Goal: Communication & Community: Participate in discussion

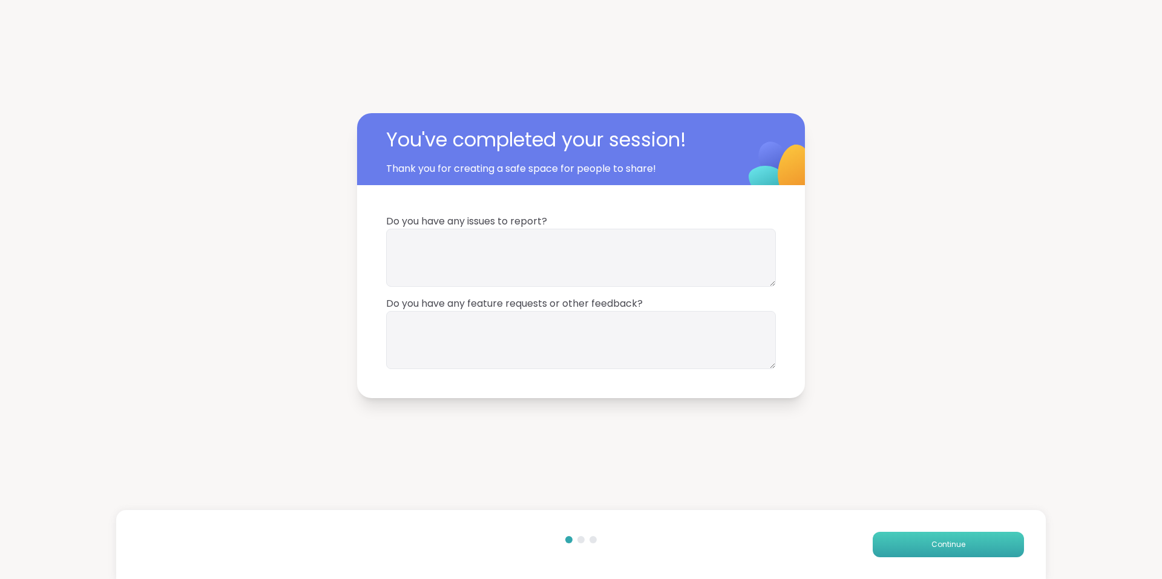
click at [940, 544] on span "Continue" at bounding box center [949, 544] width 34 height 11
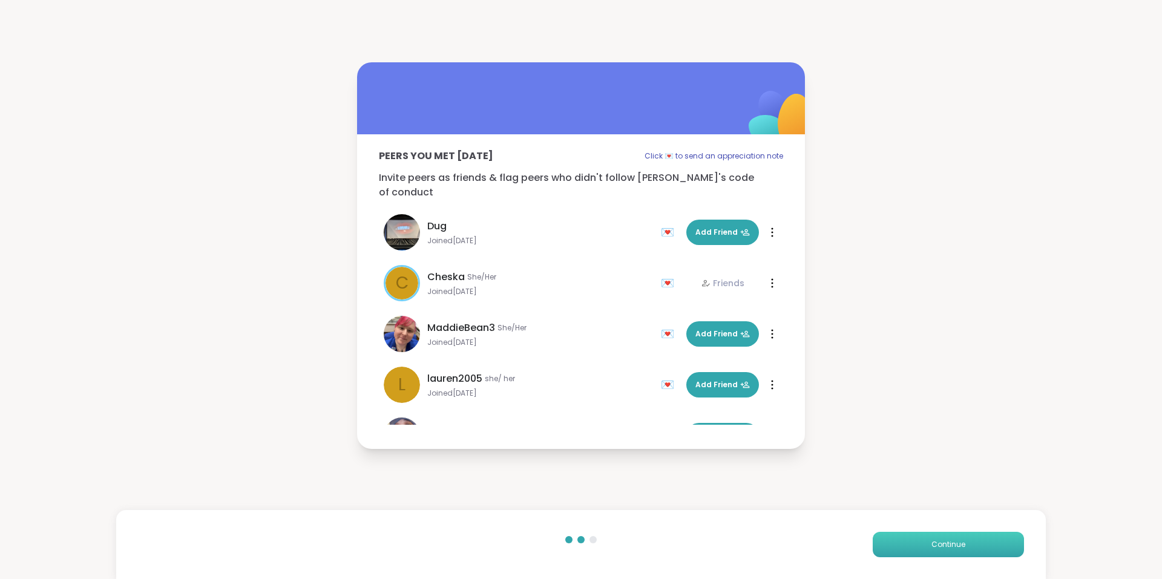
click at [940, 544] on span "Continue" at bounding box center [949, 544] width 34 height 11
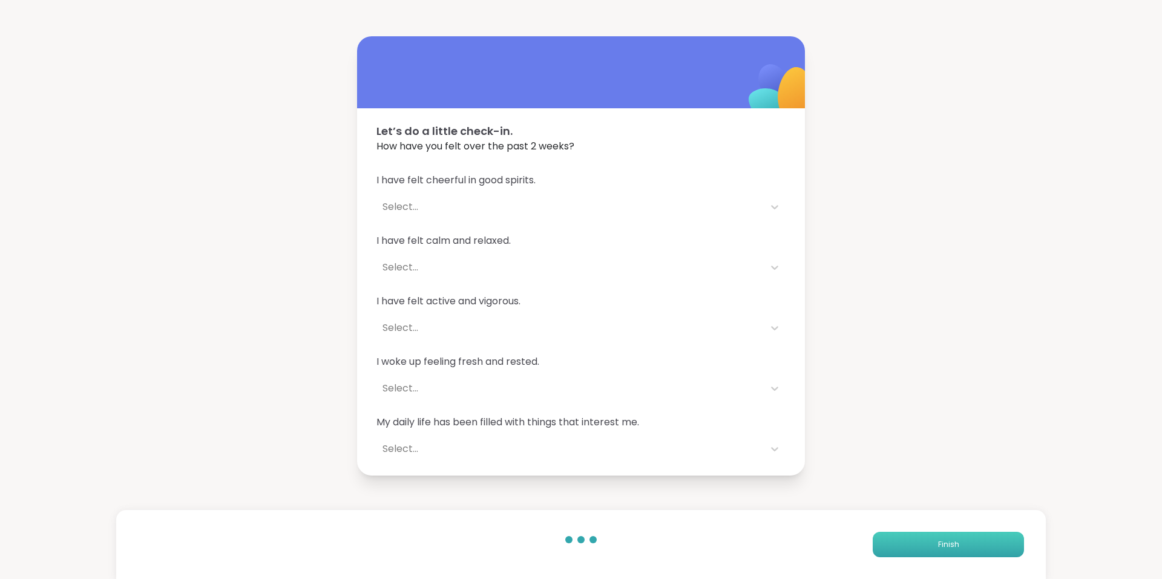
click at [940, 544] on span "Finish" at bounding box center [948, 544] width 21 height 11
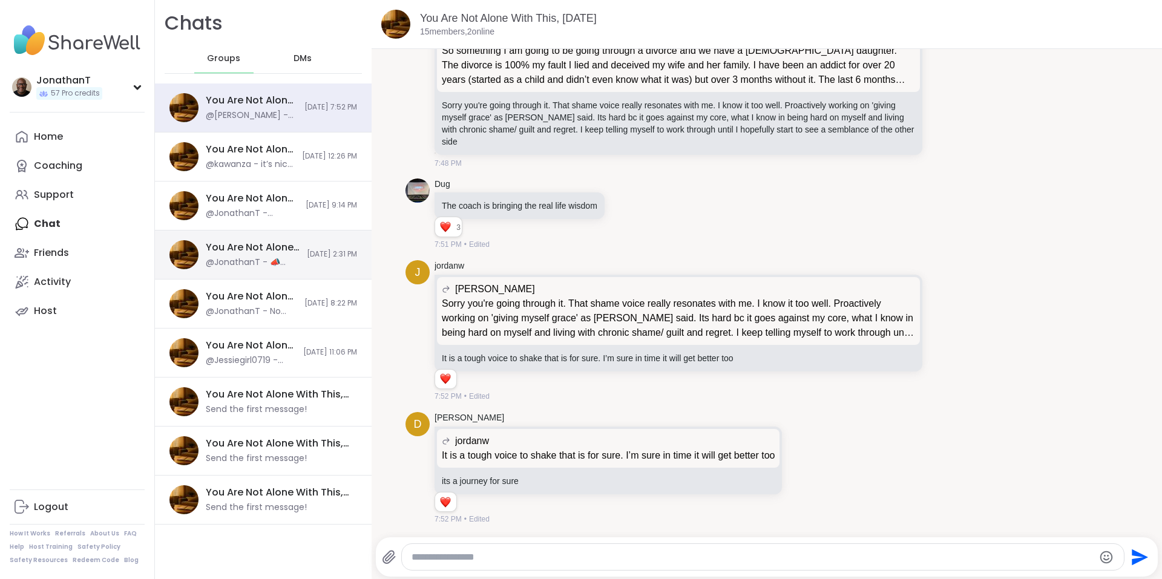
click at [238, 244] on div "You Are Not Alone With This, Sep 14" at bounding box center [253, 247] width 94 height 13
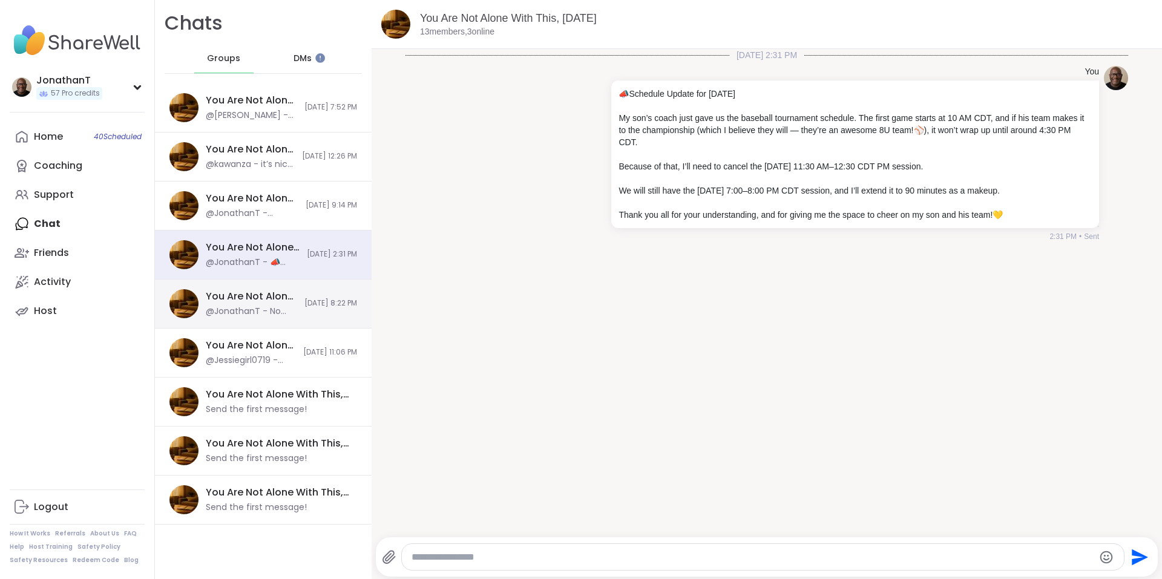
click at [238, 292] on div "You Are Not Alone With This, Sep 11" at bounding box center [251, 296] width 91 height 13
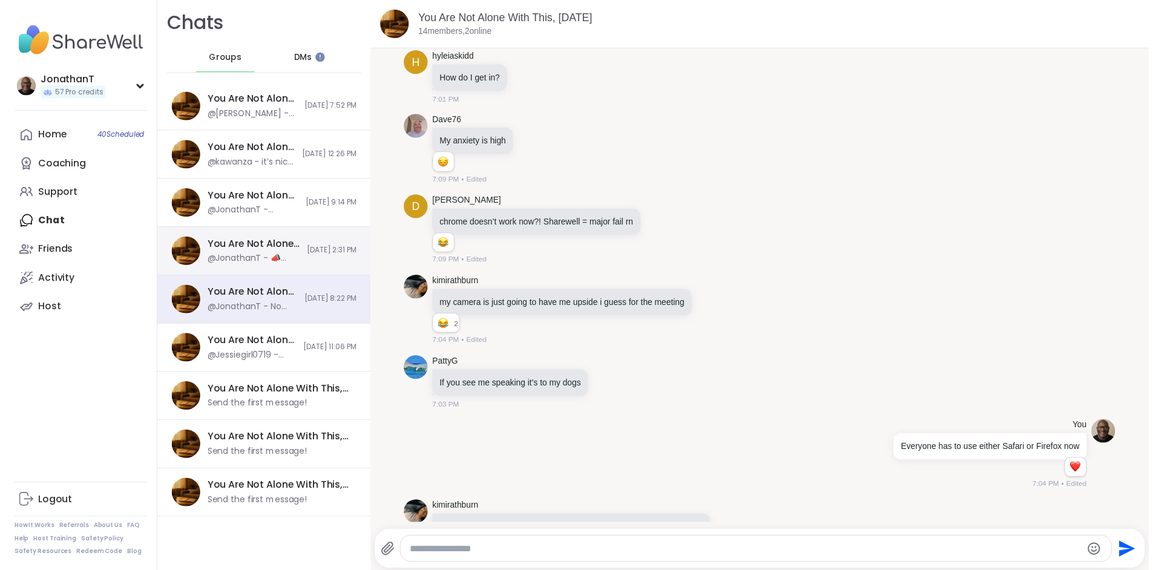
scroll to position [4114, 0]
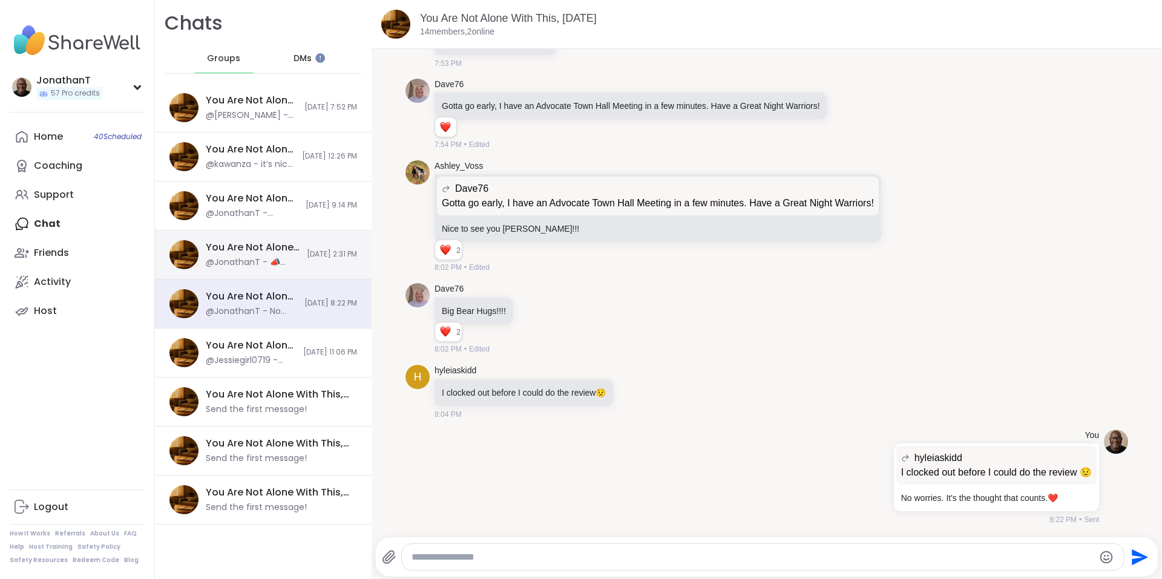
click at [257, 266] on div "@JonathanT - 📣 Schedule Update for Sunday, Sept 14 My son’s coach just gave us …" at bounding box center [253, 263] width 94 height 12
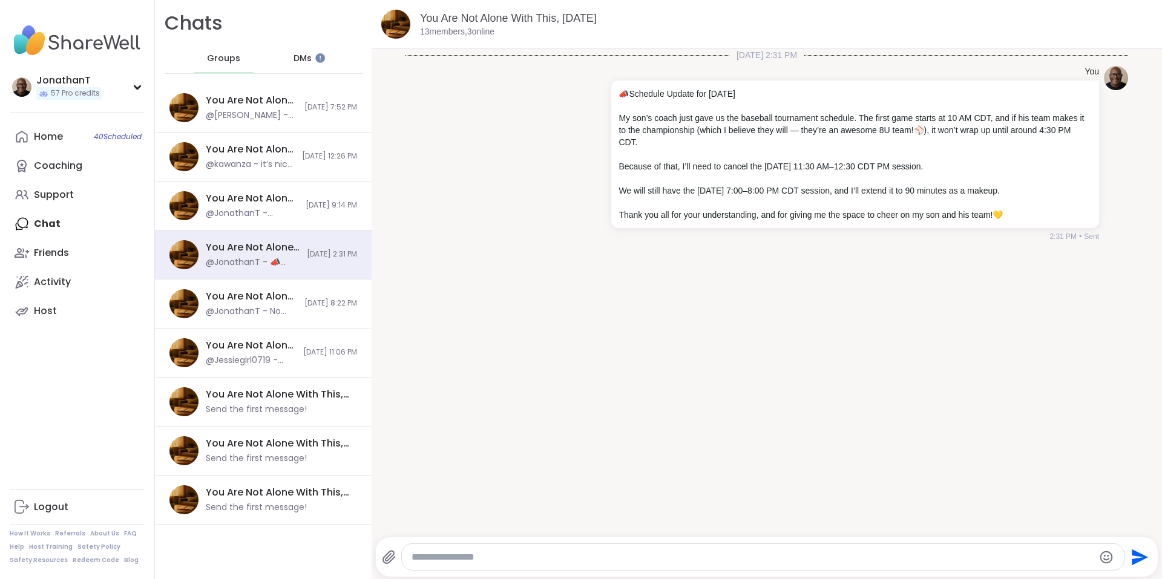
click at [673, 559] on textarea "Type your message" at bounding box center [753, 558] width 683 height 12
paste textarea "**********"
type textarea "**********"
click at [1132, 550] on icon "Send" at bounding box center [1140, 547] width 16 height 16
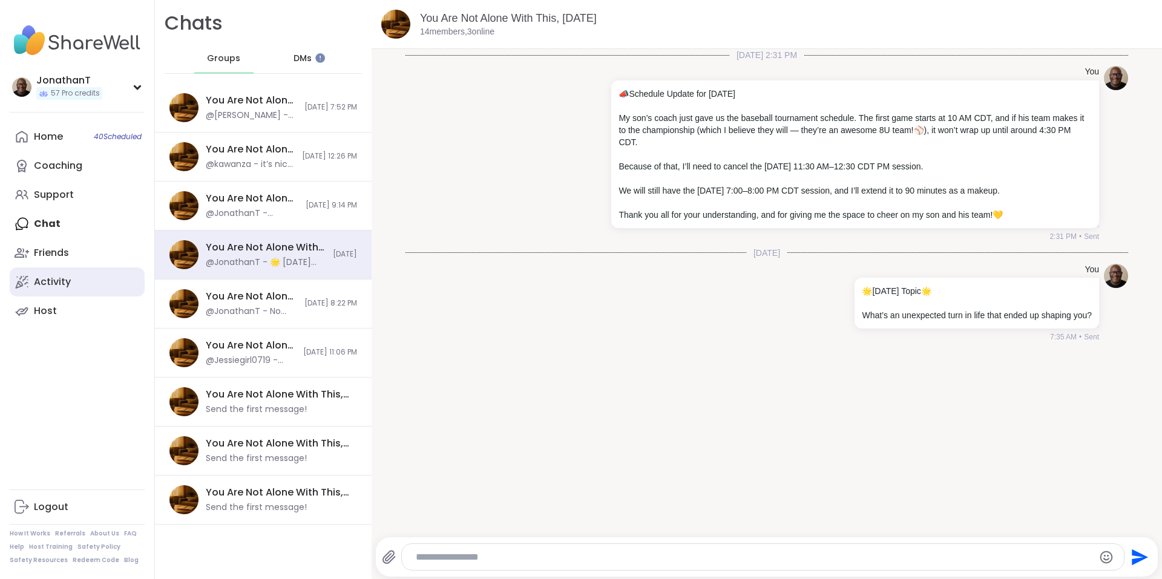
click at [64, 275] on div "Activity" at bounding box center [52, 281] width 37 height 13
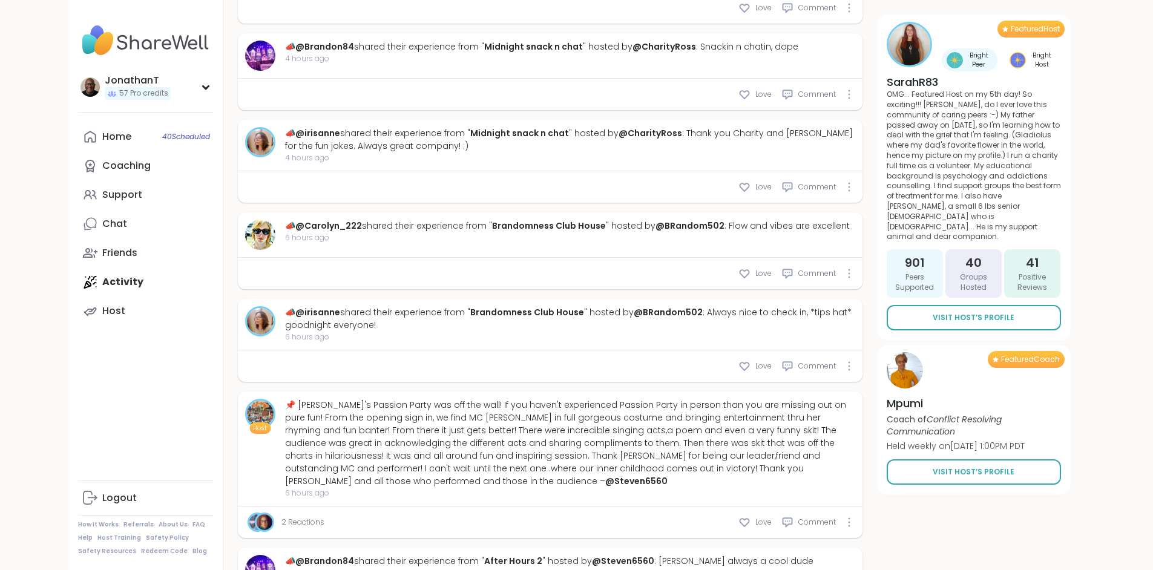
scroll to position [671, 0]
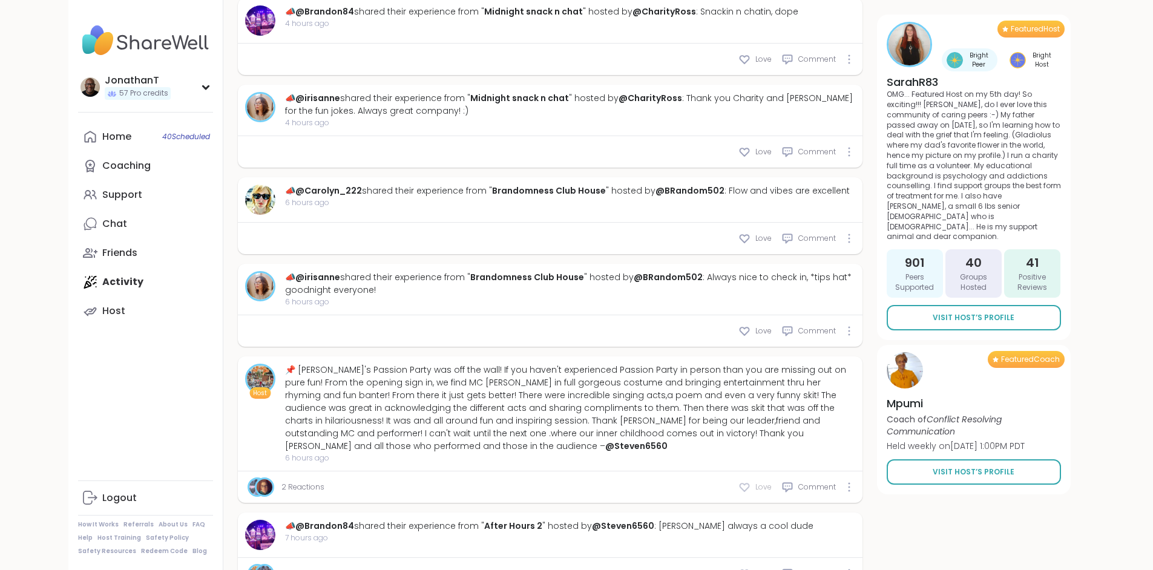
click at [749, 484] on icon at bounding box center [744, 488] width 9 height 8
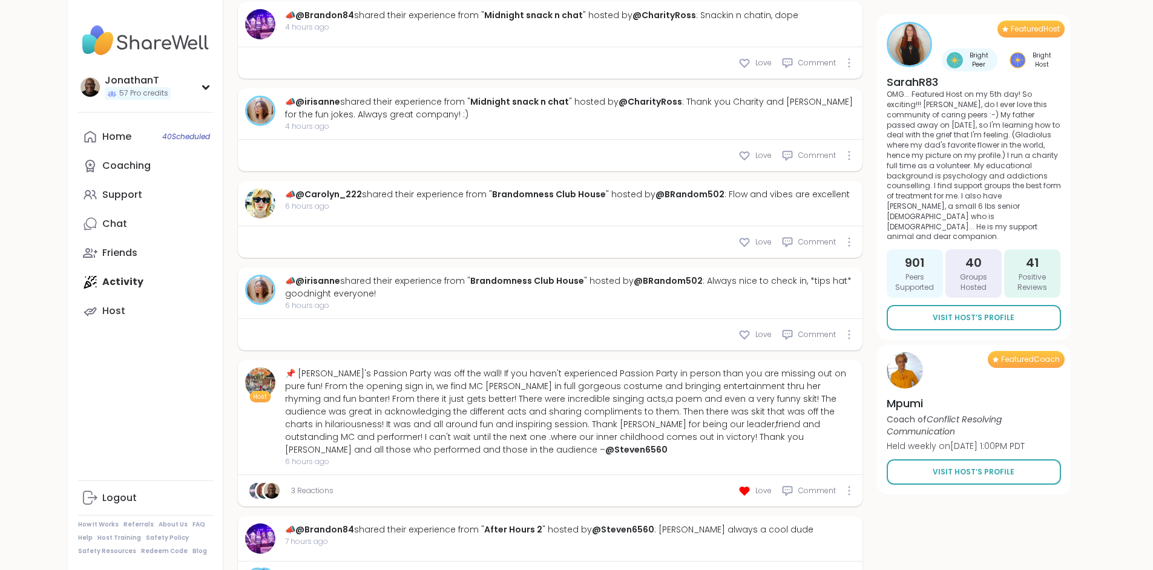
scroll to position [0, 0]
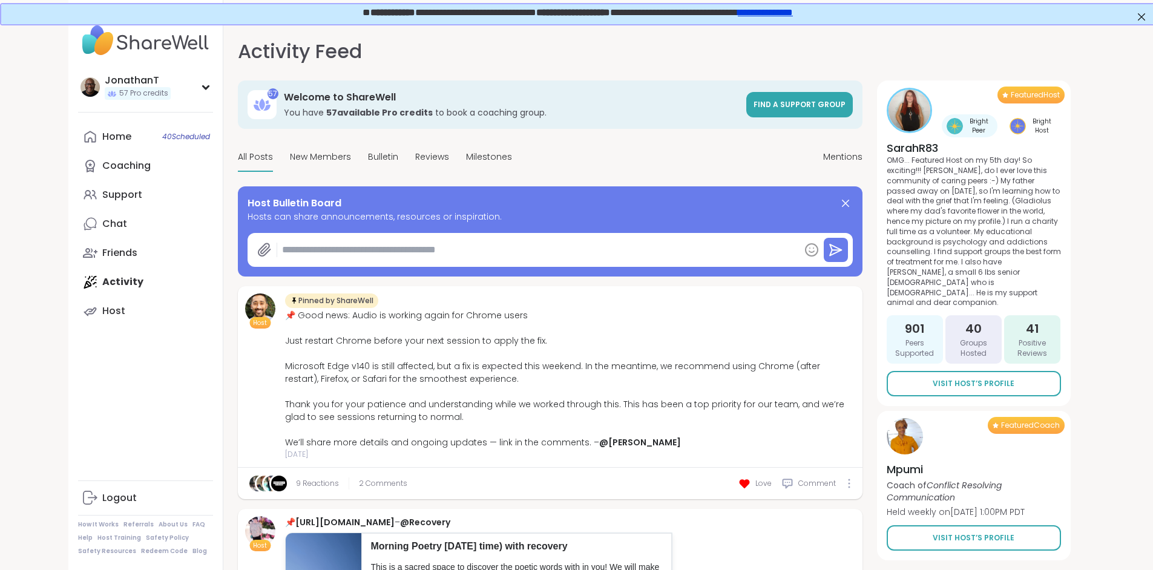
click at [470, 259] on textarea at bounding box center [538, 250] width 522 height 24
paste textarea "**********"
type textarea "*"
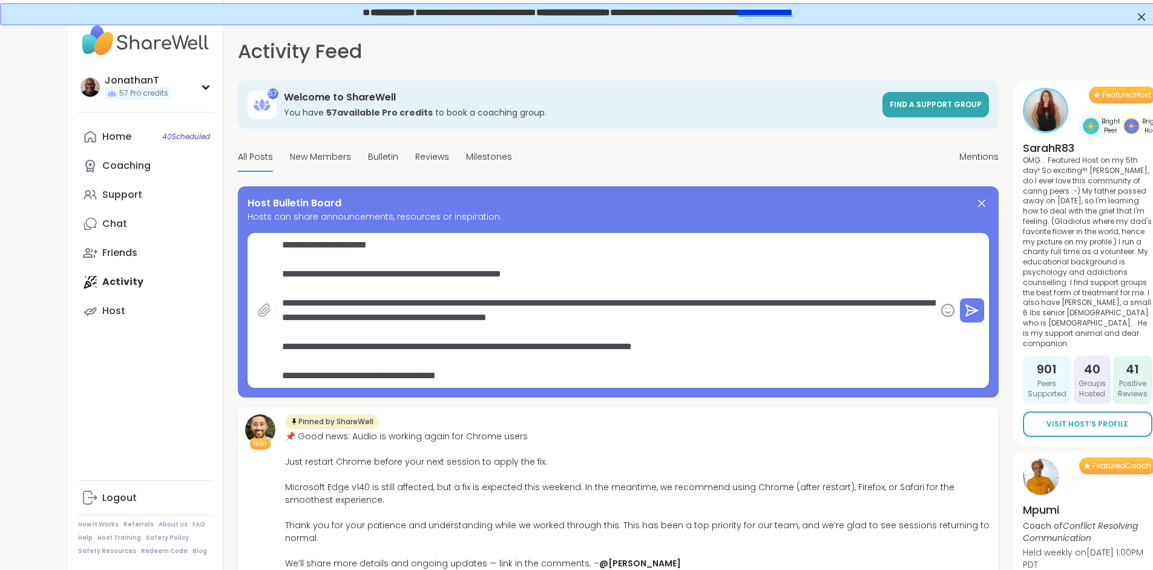
type textarea "**********"
click at [259, 316] on icon at bounding box center [265, 310] width 12 height 13
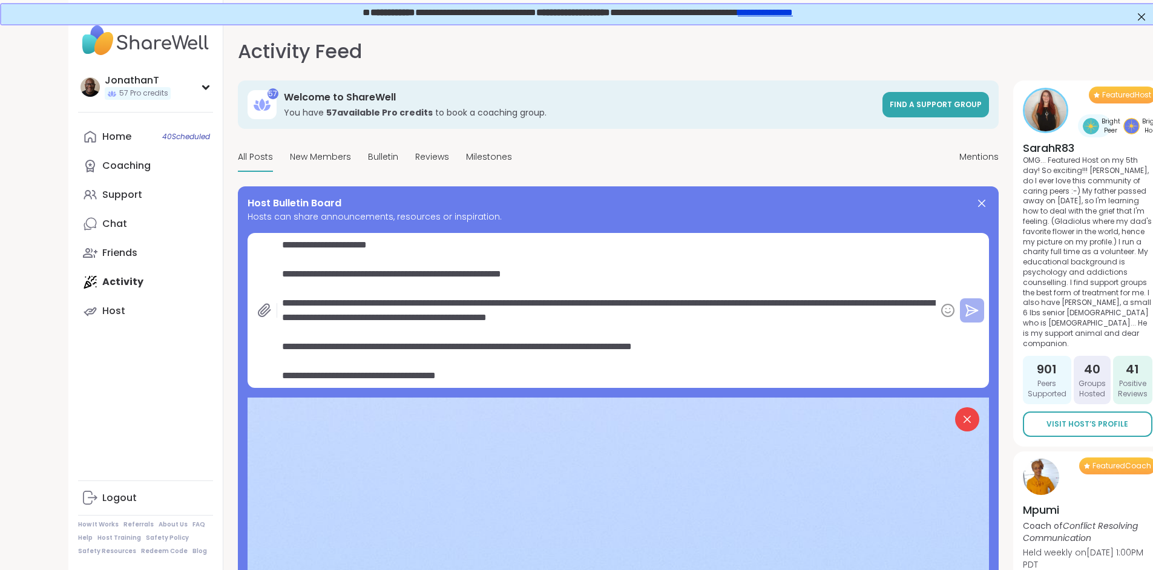
click at [965, 312] on icon at bounding box center [972, 310] width 15 height 15
type textarea "*"
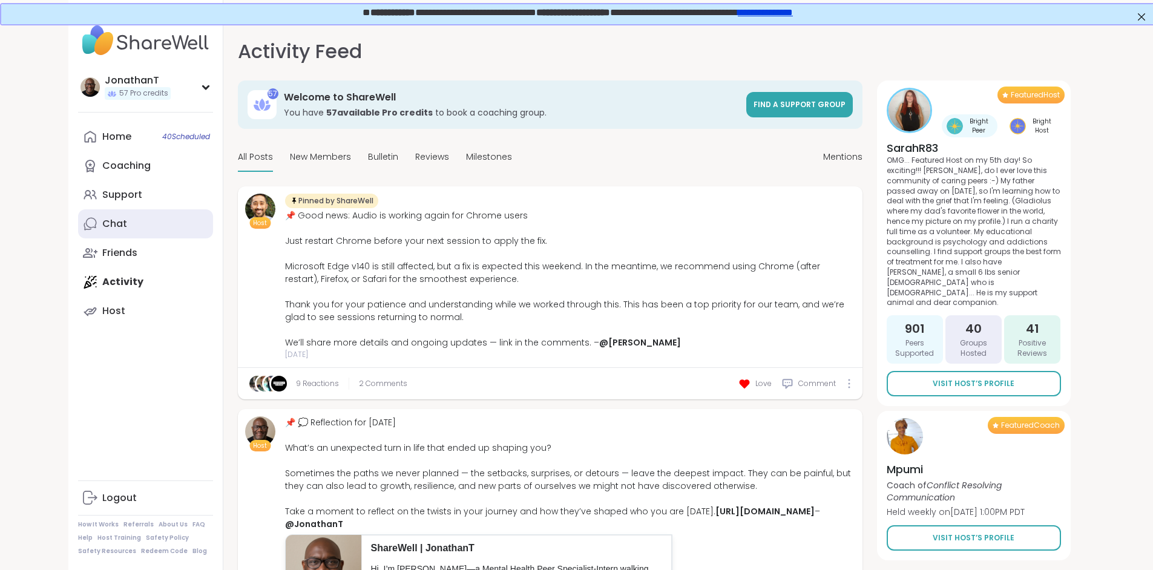
click at [78, 216] on link "Chat" at bounding box center [145, 223] width 135 height 29
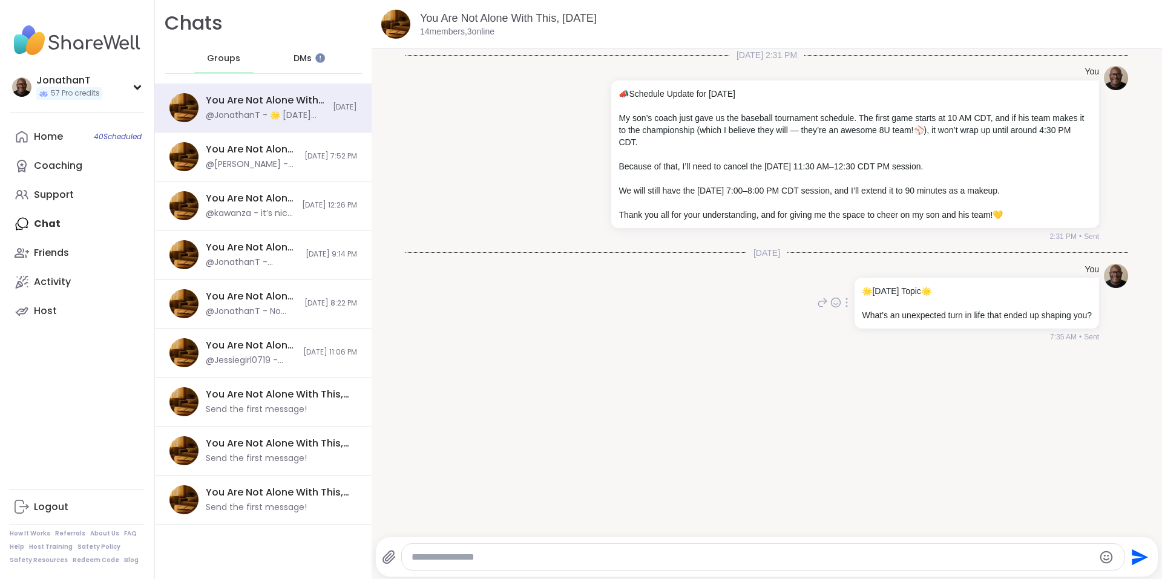
click at [846, 305] on icon at bounding box center [847, 303] width 2 height 10
click at [819, 301] on icon at bounding box center [823, 302] width 8 height 8
paste textarea "**********"
type textarea "**********"
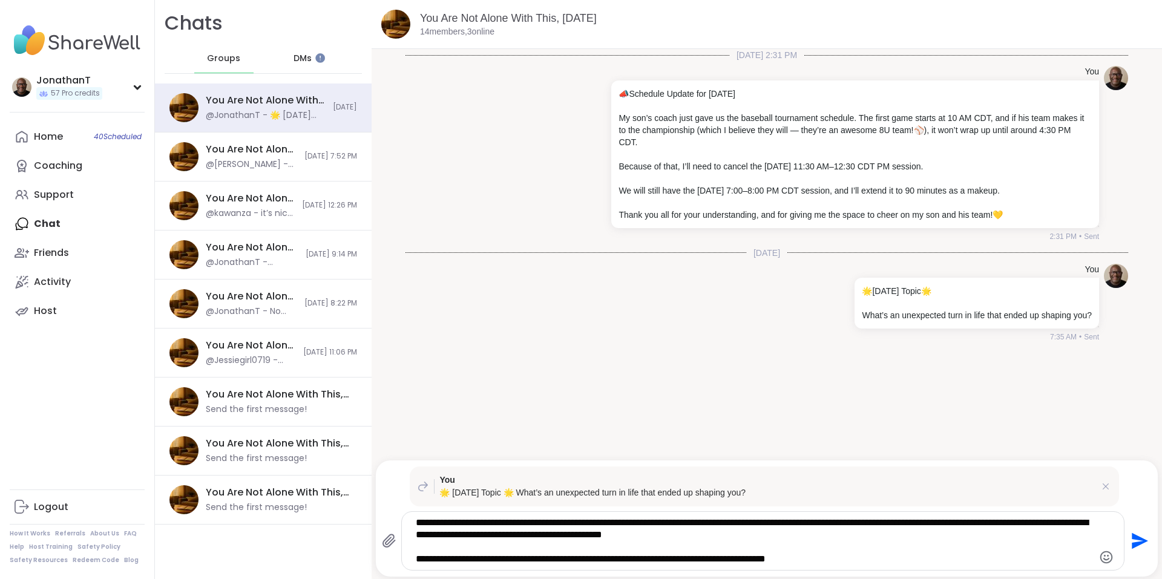
click at [1131, 532] on icon "Send" at bounding box center [1138, 541] width 19 height 19
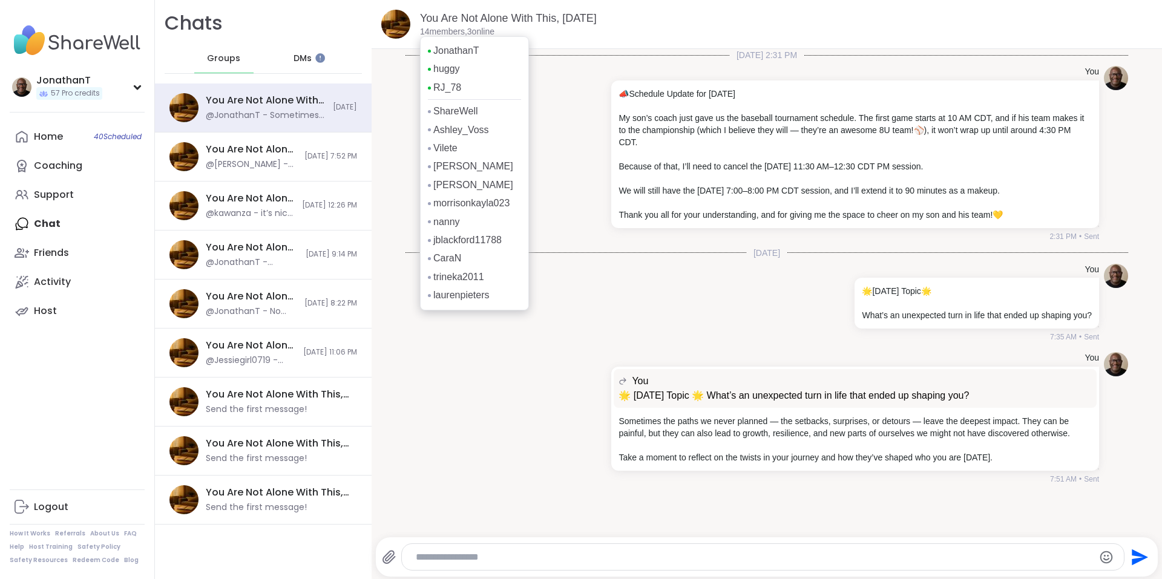
click at [435, 31] on p "14 members, 3 online" at bounding box center [457, 32] width 74 height 12
click at [449, 31] on p "14 members, 3 online" at bounding box center [457, 32] width 74 height 12
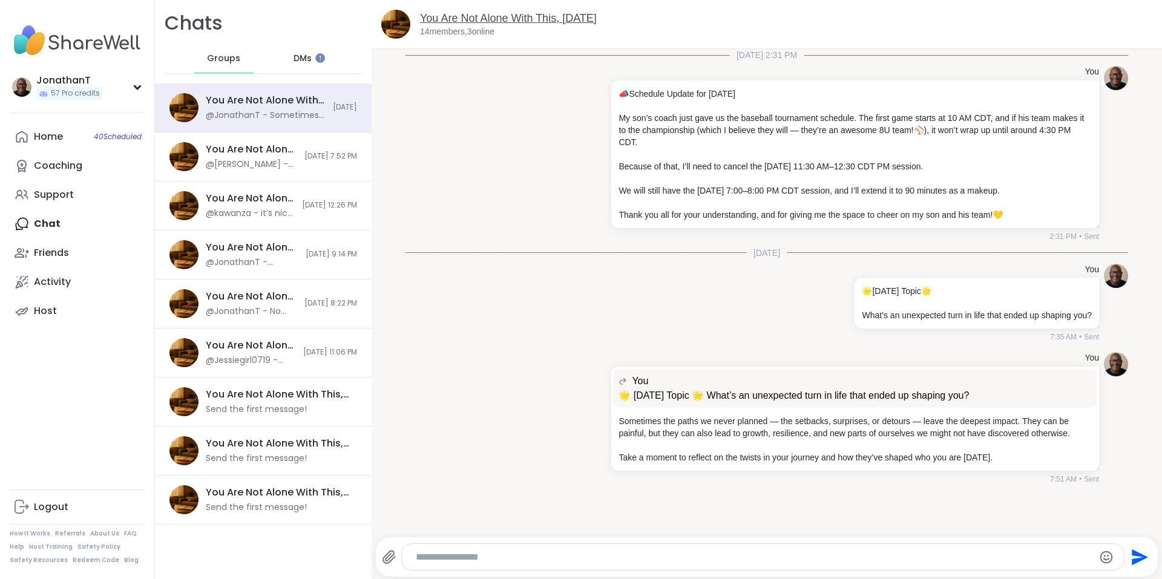
click at [508, 14] on link "You Are Not Alone With This, Sep 14" at bounding box center [508, 18] width 177 height 12
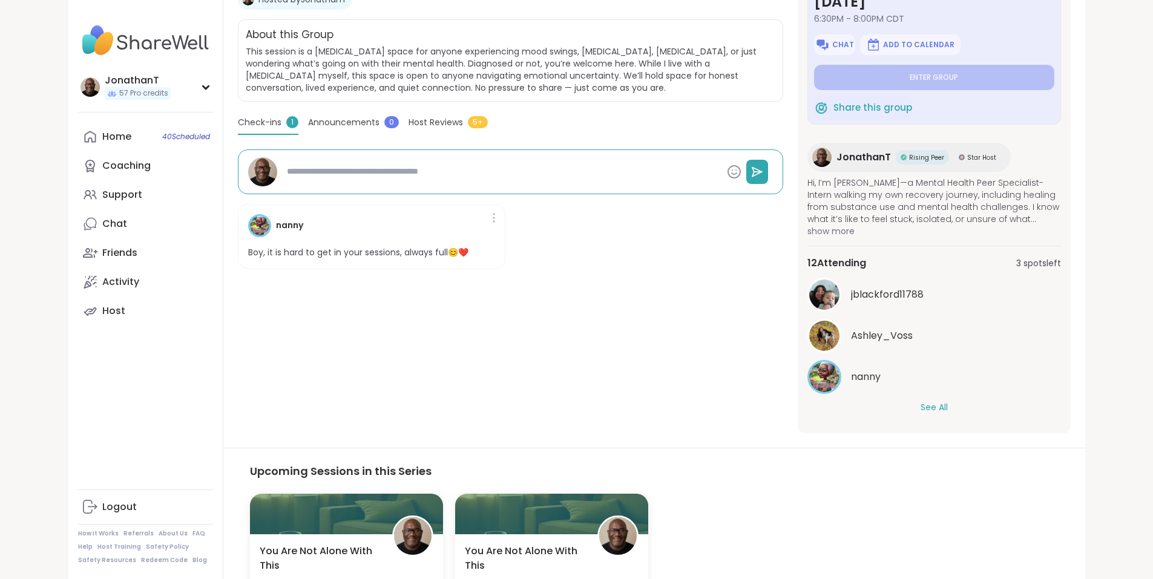
scroll to position [306, 0]
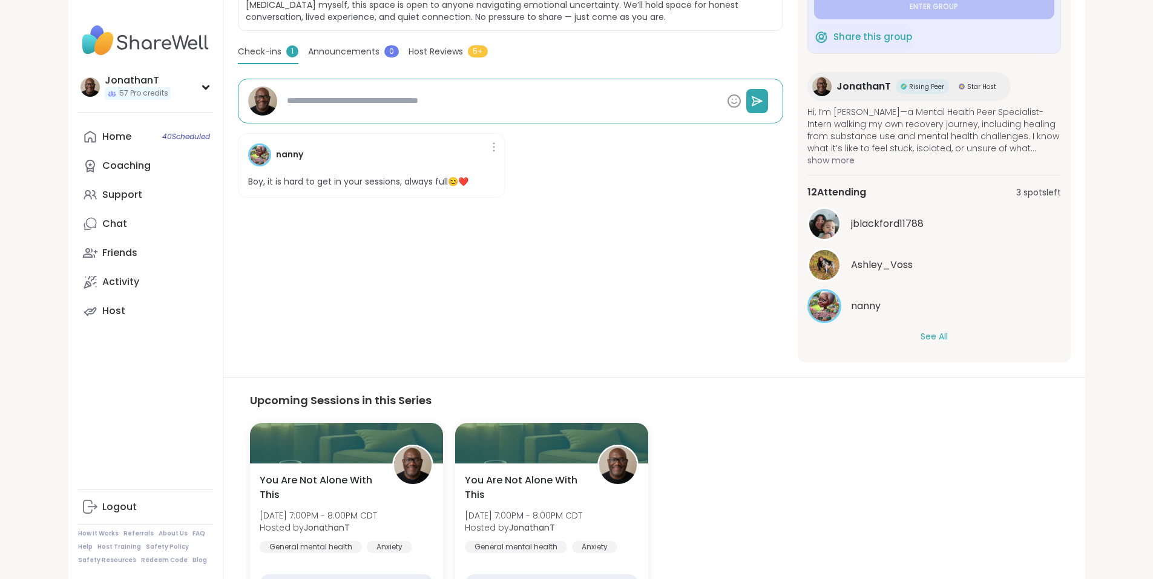
click at [948, 340] on button "See All" at bounding box center [934, 337] width 27 height 13
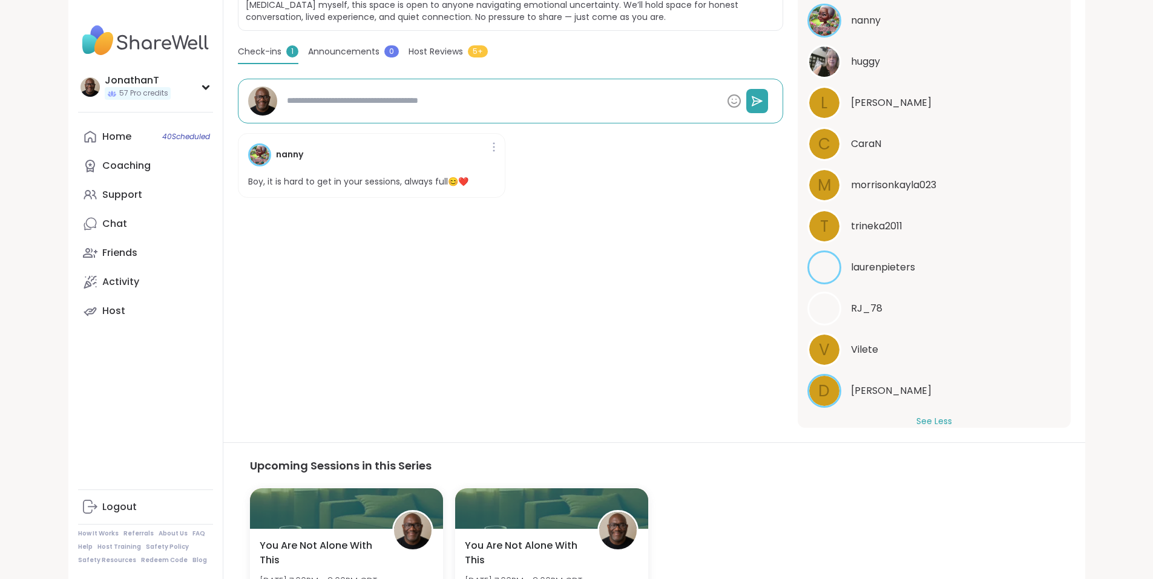
scroll to position [305, 0]
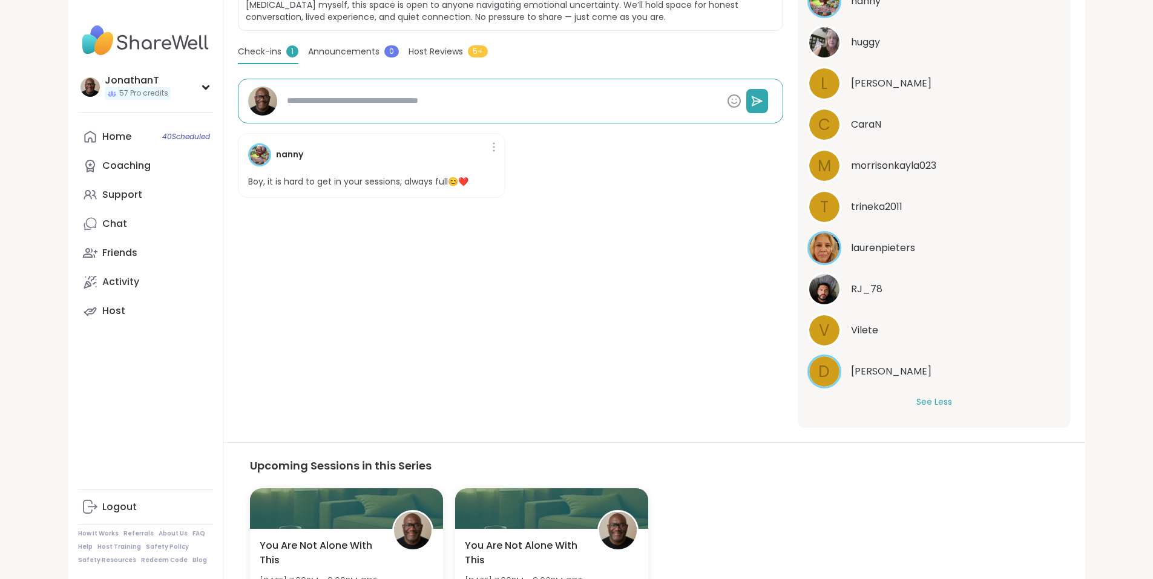
type textarea "*"
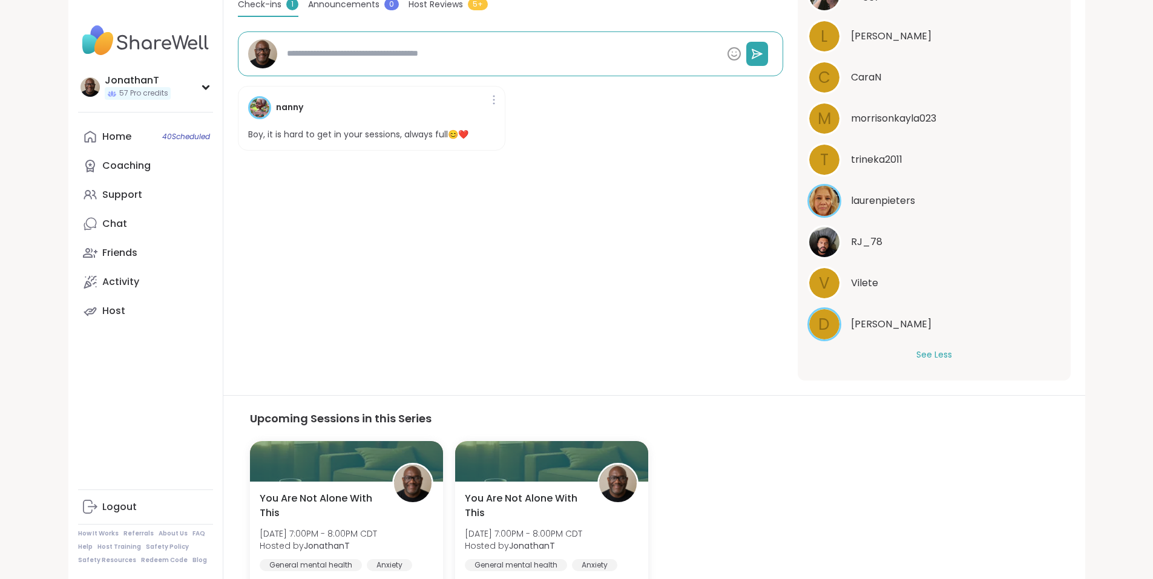
scroll to position [450, 0]
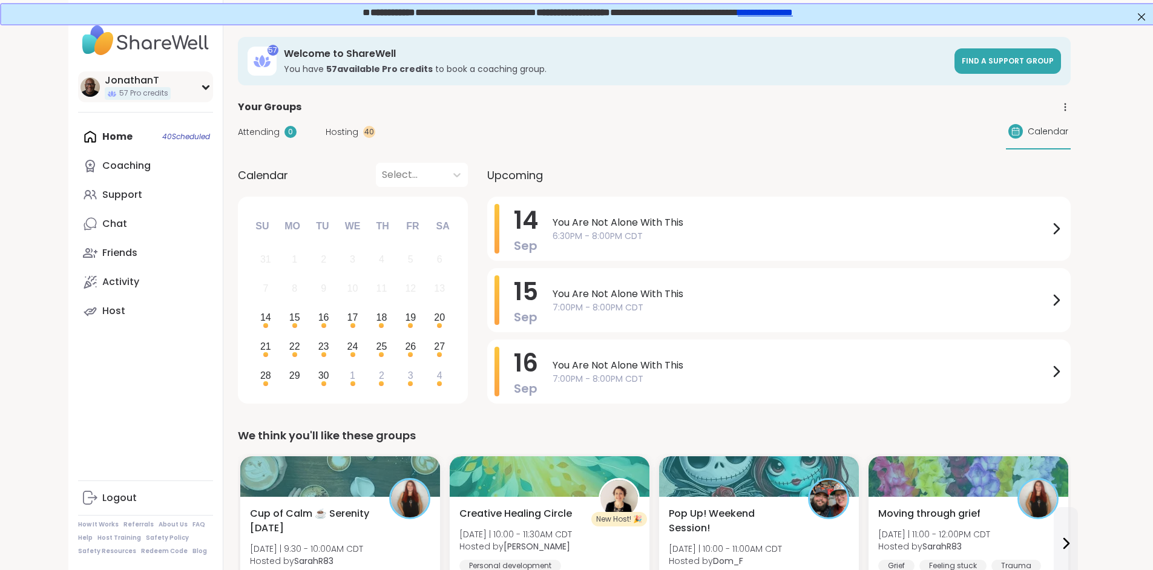
click at [203, 86] on icon at bounding box center [205, 87] width 5 height 3
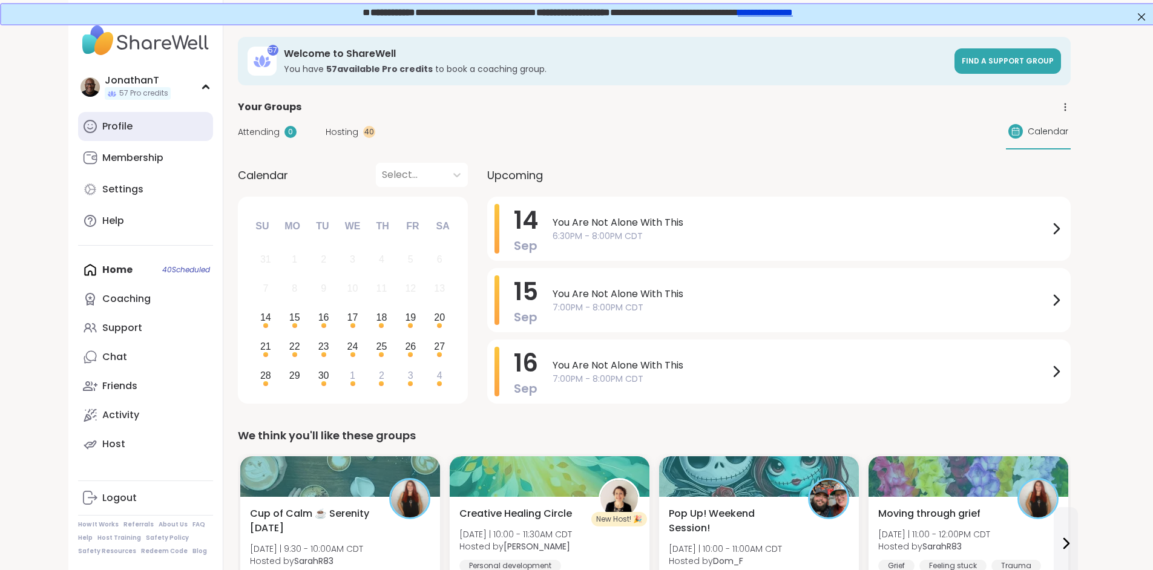
click at [102, 121] on div "Profile" at bounding box center [117, 126] width 30 height 13
